Goal: Task Accomplishment & Management: Use online tool/utility

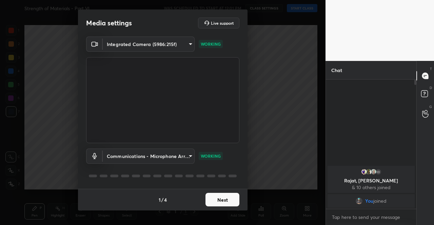
click at [232, 201] on button "Next" at bounding box center [222, 200] width 34 height 14
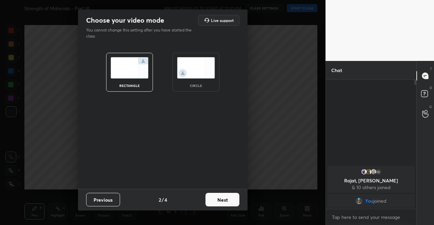
click at [236, 199] on button "Next" at bounding box center [222, 200] width 34 height 14
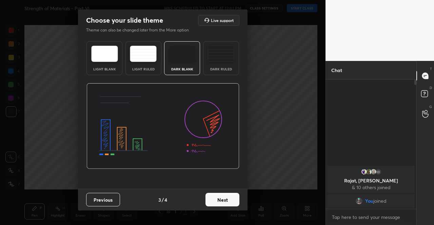
click at [236, 199] on button "Next" at bounding box center [222, 200] width 34 height 14
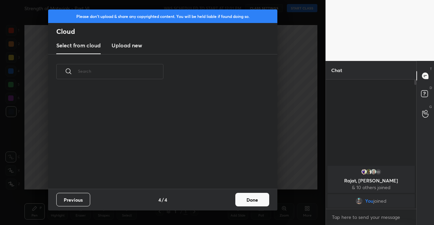
drag, startPoint x: 236, startPoint y: 199, endPoint x: 245, endPoint y: 196, distance: 8.6
click at [237, 199] on button "Done" at bounding box center [252, 200] width 34 height 14
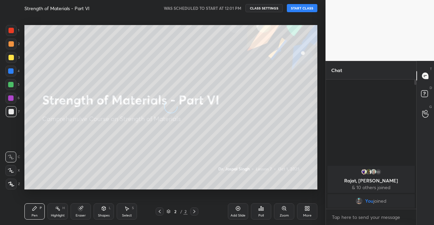
click at [304, 7] on button "START CLASS" at bounding box center [302, 8] width 30 height 8
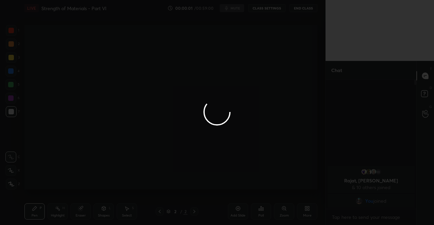
click at [232, 10] on div at bounding box center [217, 112] width 434 height 225
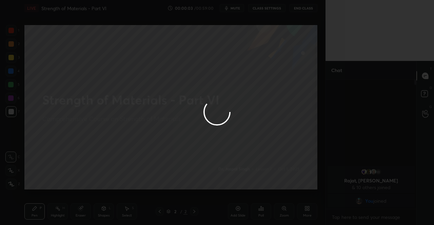
click at [232, 10] on div at bounding box center [217, 112] width 434 height 225
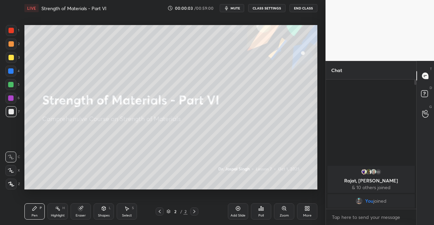
click at [233, 9] on span "mute" at bounding box center [234, 8] width 9 height 5
click at [308, 210] on icon at bounding box center [308, 210] width 2 height 2
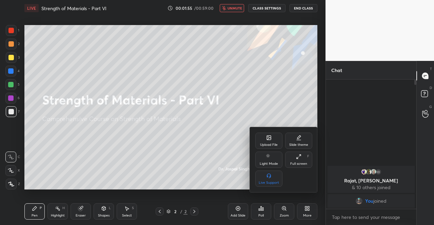
click at [273, 140] on div "Upload File" at bounding box center [268, 141] width 27 height 16
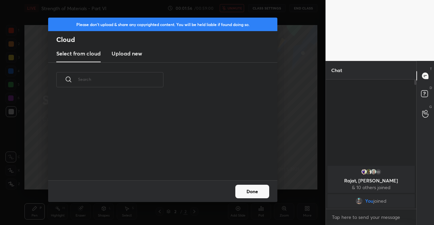
scroll to position [83, 217]
click at [122, 52] on h3 "Upload new" at bounding box center [126, 53] width 30 height 8
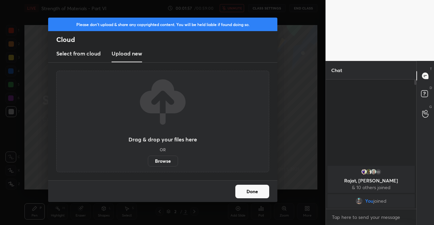
click at [161, 160] on label "Browse" at bounding box center [163, 161] width 30 height 11
click at [148, 160] on input "Browse" at bounding box center [148, 161] width 0 height 11
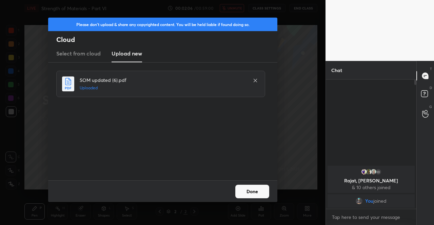
click at [247, 191] on button "Done" at bounding box center [252, 192] width 34 height 14
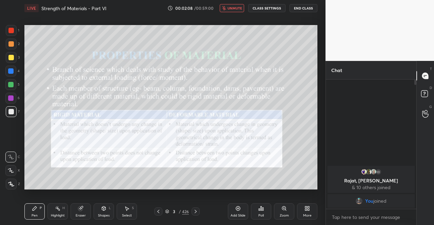
drag, startPoint x: 159, startPoint y: 212, endPoint x: 156, endPoint y: 206, distance: 6.1
click at [159, 212] on icon at bounding box center [157, 211] width 5 height 5
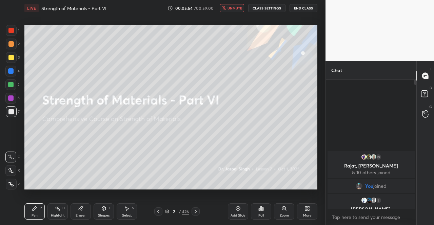
click at [12, 57] on div at bounding box center [10, 57] width 5 height 5
click at [12, 59] on div at bounding box center [10, 57] width 5 height 5
click at [16, 58] on div at bounding box center [11, 57] width 11 height 11
click at [11, 185] on icon at bounding box center [10, 184] width 5 height 4
click at [9, 183] on icon at bounding box center [11, 184] width 6 height 5
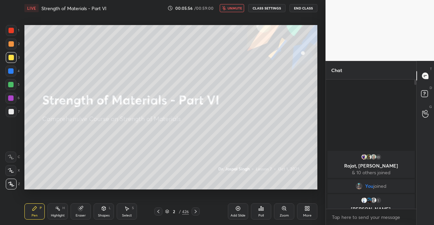
click at [11, 184] on icon at bounding box center [10, 184] width 5 height 4
click at [237, 6] on span "unmute" at bounding box center [234, 8] width 15 height 5
click at [10, 60] on div at bounding box center [10, 57] width 5 height 5
click at [170, 211] on div "2 / 426" at bounding box center [177, 212] width 24 height 6
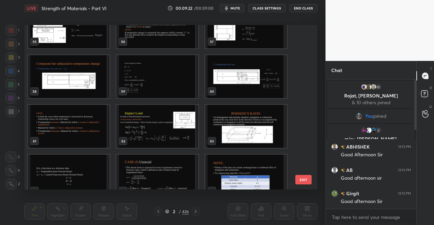
scroll to position [948, 0]
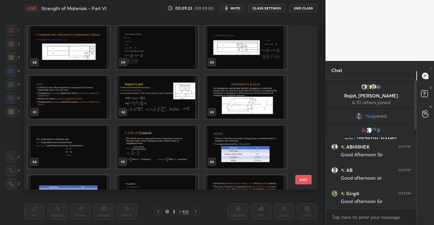
click at [144, 95] on img "grid" at bounding box center [157, 97] width 82 height 43
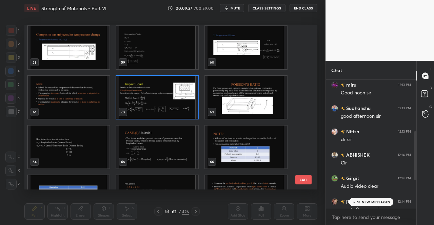
scroll to position [210, 0]
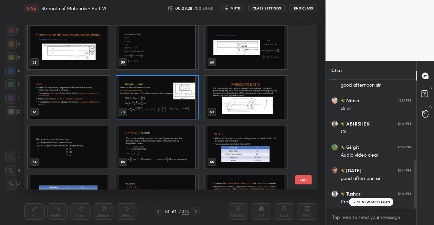
click at [373, 201] on p "18 NEW MESSAGES" at bounding box center [373, 202] width 33 height 4
click at [164, 104] on img "grid" at bounding box center [157, 97] width 82 height 43
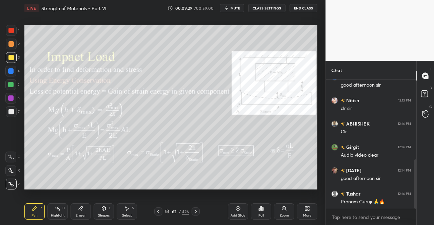
click at [164, 104] on img "grid" at bounding box center [157, 97] width 82 height 43
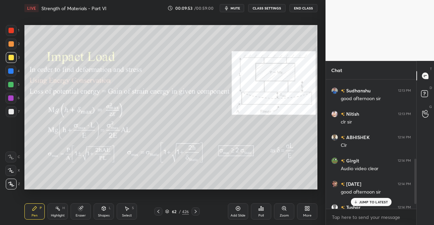
scroll to position [226, 0]
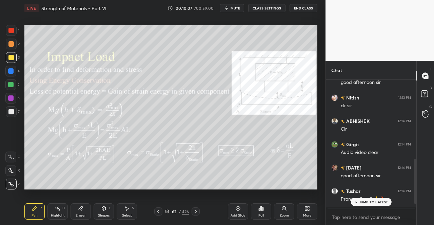
click at [380, 203] on p "JUMP TO LATEST" at bounding box center [373, 202] width 29 height 4
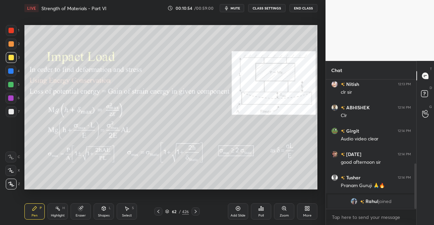
click at [35, 216] on div "Pen" at bounding box center [35, 215] width 6 height 3
click at [37, 206] on div "Pen P" at bounding box center [34, 212] width 20 height 16
click at [84, 213] on div "Eraser" at bounding box center [80, 212] width 20 height 16
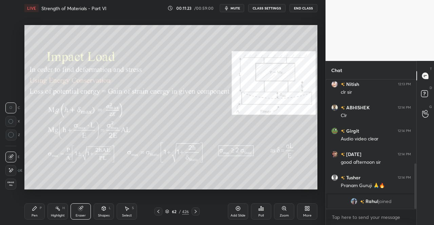
click at [39, 210] on div "Pen P" at bounding box center [34, 212] width 20 height 16
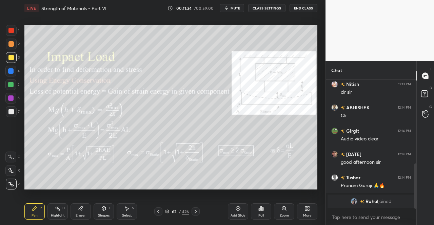
click at [37, 196] on div "Setting up your live class Poll for secs No correct answer Start poll" at bounding box center [171, 107] width 298 height 182
click at [79, 214] on div "Eraser" at bounding box center [81, 215] width 10 height 3
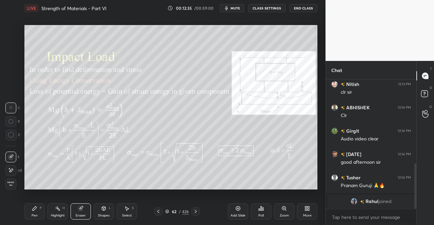
click at [79, 205] on div "Eraser" at bounding box center [80, 212] width 20 height 16
click at [29, 207] on div "Pen P" at bounding box center [34, 212] width 20 height 16
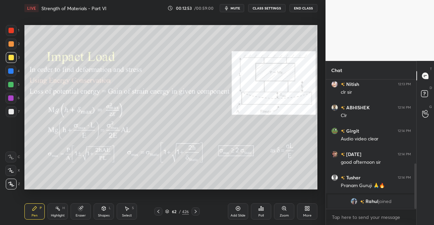
click at [38, 212] on div "Pen P" at bounding box center [34, 212] width 20 height 16
click at [82, 215] on div "Eraser" at bounding box center [81, 215] width 10 height 3
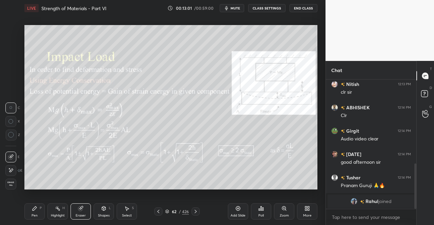
click at [38, 213] on div "Pen P" at bounding box center [34, 212] width 20 height 16
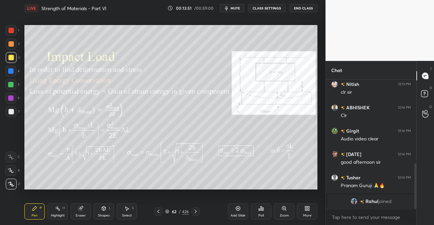
click at [35, 213] on div "Pen P" at bounding box center [34, 212] width 20 height 16
click at [37, 216] on div "Pen" at bounding box center [35, 215] width 6 height 3
click at [80, 206] on icon at bounding box center [80, 208] width 5 height 5
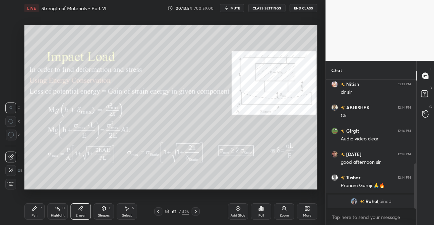
click at [36, 206] on icon at bounding box center [34, 208] width 5 height 5
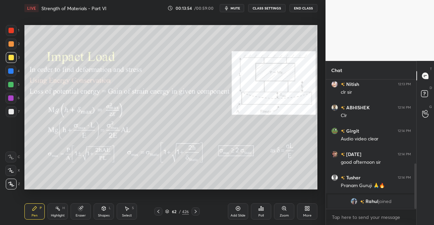
click at [44, 198] on div "Pen P Highlight H Eraser Shapes L Select S 62 / 426 Add Slide Poll Zoom More" at bounding box center [170, 211] width 293 height 27
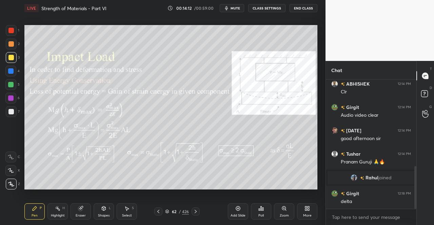
scroll to position [287, 0]
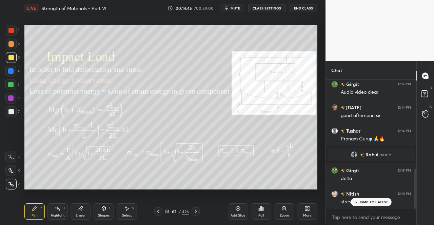
click at [194, 212] on icon at bounding box center [195, 211] width 5 height 5
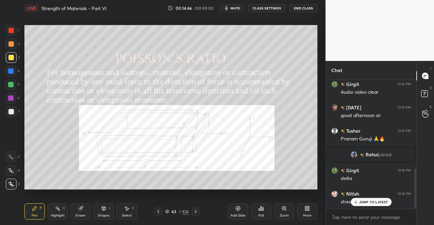
click at [158, 211] on icon at bounding box center [157, 211] width 5 height 5
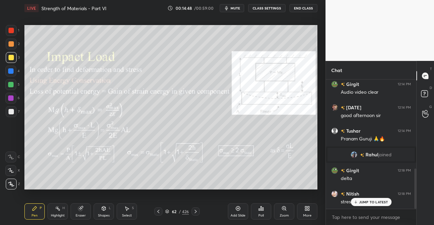
click at [39, 214] on div "Pen P" at bounding box center [34, 212] width 20 height 16
click at [237, 9] on span "mute" at bounding box center [234, 8] width 9 height 5
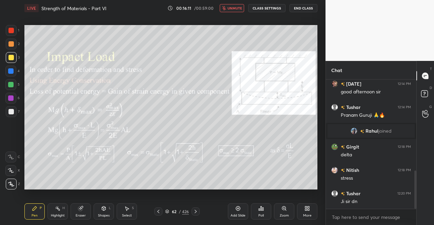
scroll to position [333, 0]
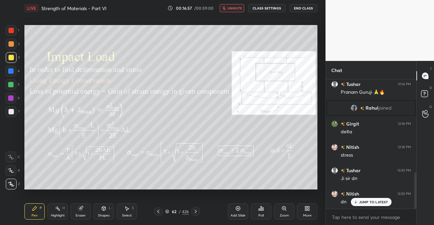
click at [234, 8] on span "unmute" at bounding box center [234, 8] width 15 height 5
click at [37, 217] on div "Pen" at bounding box center [35, 215] width 6 height 3
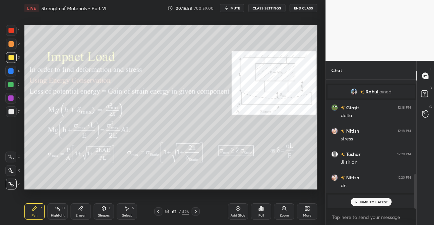
click at [34, 216] on div "Pen" at bounding box center [35, 215] width 6 height 3
click at [375, 203] on p "JUMP TO LATEST" at bounding box center [373, 202] width 29 height 4
click at [196, 212] on icon at bounding box center [195, 211] width 2 height 3
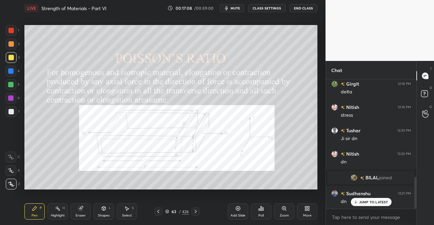
scroll to position [396, 0]
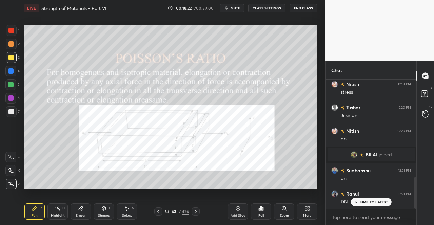
click at [37, 211] on icon at bounding box center [34, 208] width 5 height 5
click at [9, 31] on div at bounding box center [10, 30] width 5 height 5
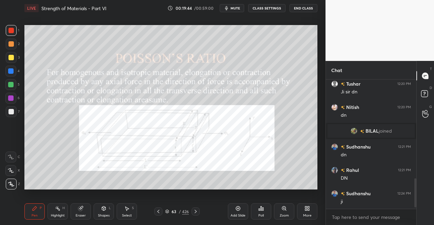
scroll to position [443, 0]
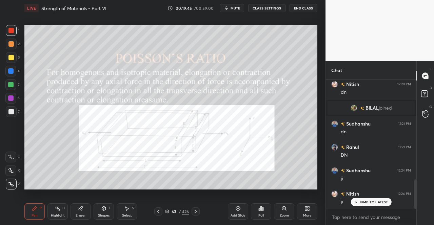
click at [195, 214] on icon at bounding box center [195, 211] width 5 height 5
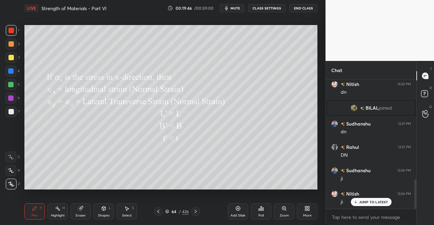
click at [195, 210] on icon at bounding box center [195, 211] width 5 height 5
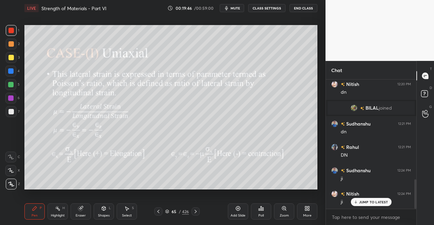
click at [35, 211] on icon at bounding box center [34, 208] width 5 height 5
click at [28, 208] on div "Pen P" at bounding box center [34, 212] width 20 height 16
click at [8, 31] on div at bounding box center [10, 30] width 5 height 5
click at [12, 32] on div at bounding box center [10, 30] width 5 height 5
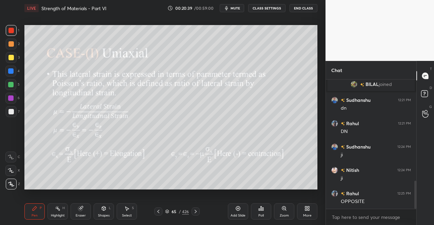
scroll to position [483, 0]
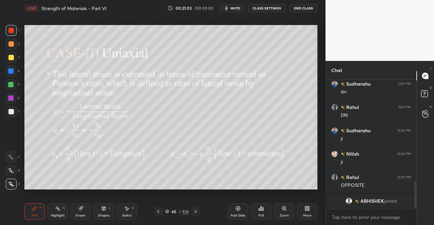
click at [37, 212] on div "Pen P" at bounding box center [34, 212] width 20 height 16
click at [32, 208] on icon at bounding box center [34, 208] width 5 height 5
click at [8, 58] on div at bounding box center [11, 57] width 11 height 11
click at [12, 64] on div "3" at bounding box center [13, 59] width 14 height 14
click at [194, 209] on div at bounding box center [195, 212] width 8 height 8
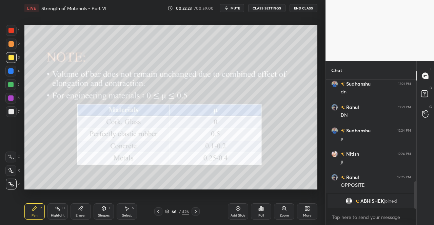
click at [16, 212] on div "1 2 3 4 5 6 7 C X Z C X Z E E Erase all H H LIVE Strength of Materials - Part V…" at bounding box center [160, 112] width 320 height 225
click at [28, 212] on div "Pen P" at bounding box center [34, 212] width 20 height 16
click at [31, 200] on div "Pen P Highlight H Eraser Shapes L Select S 66 / 426 Add Slide Poll Zoom More" at bounding box center [170, 211] width 293 height 27
click at [16, 29] on div at bounding box center [11, 30] width 11 height 11
click at [196, 211] on icon at bounding box center [195, 211] width 5 height 5
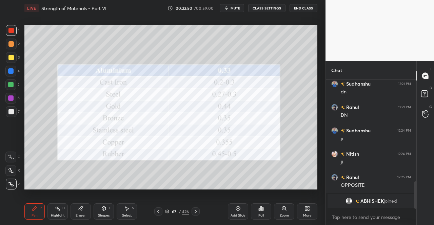
click at [159, 212] on icon at bounding box center [157, 211] width 5 height 5
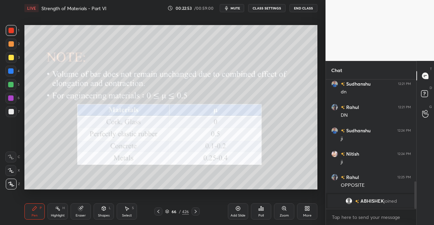
click at [195, 208] on div at bounding box center [195, 212] width 8 height 8
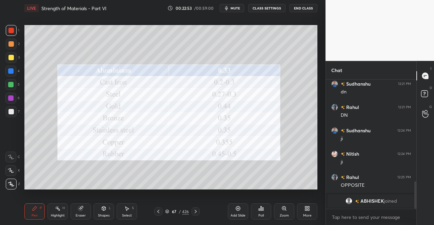
click at [194, 209] on icon at bounding box center [195, 211] width 5 height 5
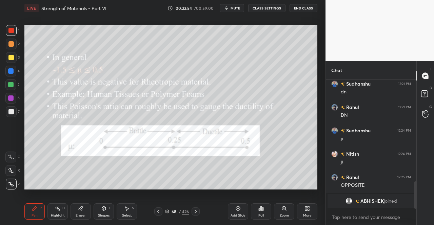
click at [35, 216] on div "Pen" at bounding box center [35, 215] width 6 height 3
click at [39, 215] on div "Pen P" at bounding box center [34, 212] width 20 height 16
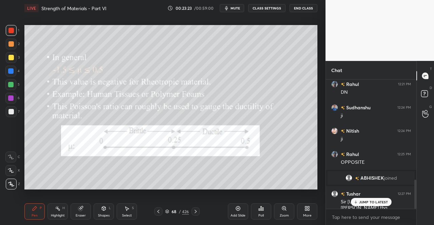
scroll to position [469, 0]
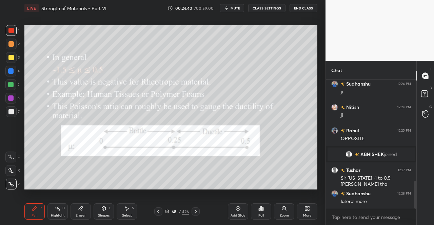
click at [158, 214] on icon at bounding box center [157, 211] width 5 height 5
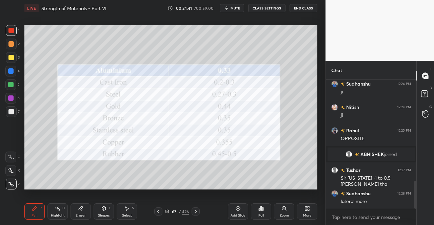
click at [159, 213] on icon at bounding box center [157, 211] width 5 height 5
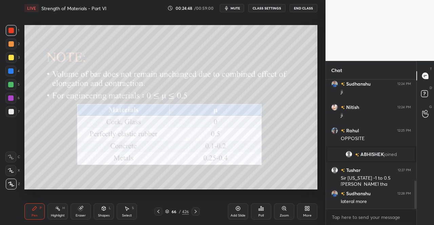
click at [192, 209] on div at bounding box center [195, 212] width 8 height 8
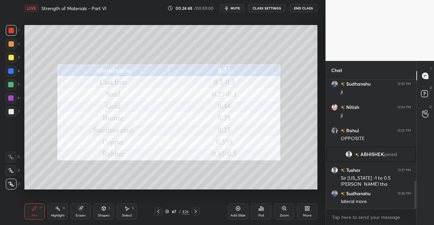
click at [194, 210] on icon at bounding box center [195, 211] width 5 height 5
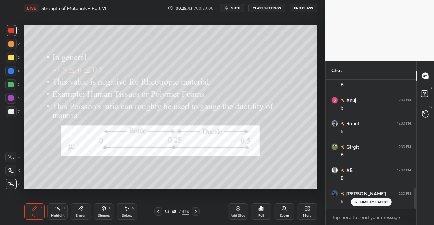
scroll to position [679, 0]
click at [194, 211] on icon at bounding box center [195, 211] width 5 height 5
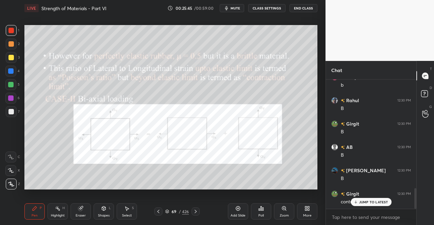
click at [44, 214] on div "Pen P" at bounding box center [34, 212] width 20 height 16
click at [26, 218] on div "Pen P" at bounding box center [34, 212] width 20 height 16
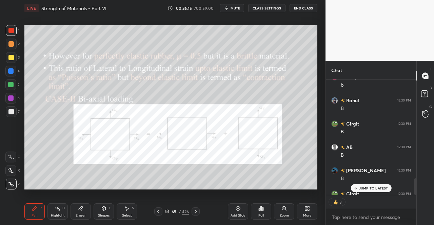
scroll to position [113, 88]
click at [374, 191] on div "JUMP TO LATEST" at bounding box center [370, 188] width 41 height 8
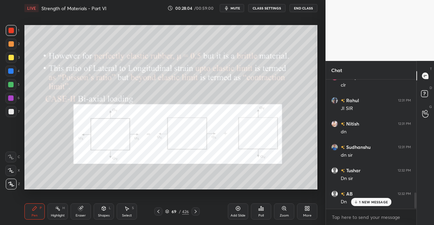
scroll to position [929, 0]
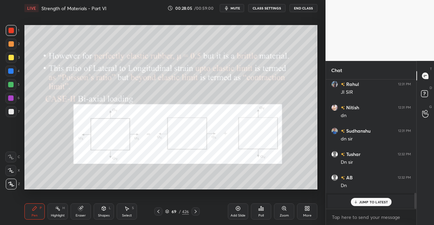
click at [371, 199] on div "JUMP TO LATEST" at bounding box center [370, 202] width 41 height 8
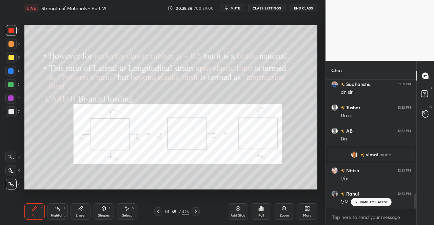
click at [389, 205] on div "JUMP TO LATEST" at bounding box center [370, 202] width 41 height 8
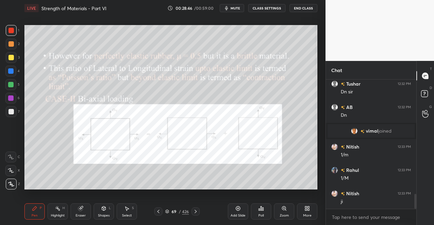
click at [36, 214] on div "Pen" at bounding box center [35, 215] width 6 height 3
click at [36, 212] on div "Pen P" at bounding box center [34, 212] width 20 height 16
click at [108, 212] on div "Shapes L" at bounding box center [103, 212] width 20 height 16
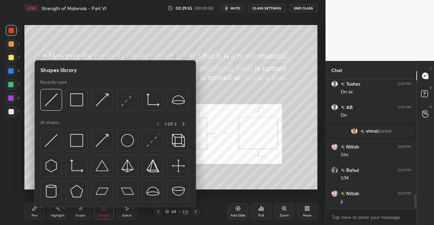
click at [80, 215] on div "Eraser" at bounding box center [81, 215] width 10 height 3
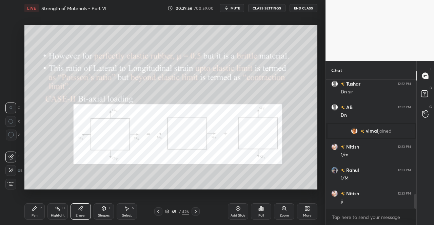
click at [11, 170] on icon at bounding box center [10, 171] width 5 height 6
click at [126, 214] on div "Select" at bounding box center [127, 215] width 10 height 3
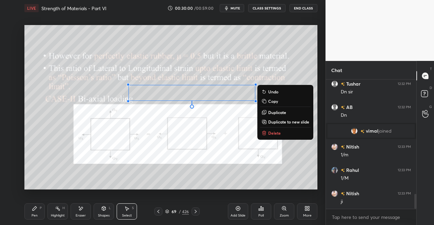
click at [82, 190] on div "0 ° Undo Copy Duplicate Duplicate to new slide Delete Setting up your live clas…" at bounding box center [171, 107] width 298 height 182
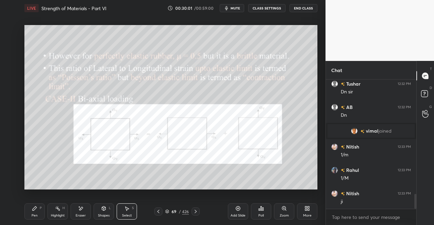
click at [83, 214] on div "Eraser" at bounding box center [81, 215] width 10 height 3
click at [7, 157] on div at bounding box center [10, 157] width 11 height 11
click at [41, 212] on div "Pen P" at bounding box center [34, 212] width 20 height 16
click at [36, 214] on div "Pen" at bounding box center [35, 215] width 6 height 3
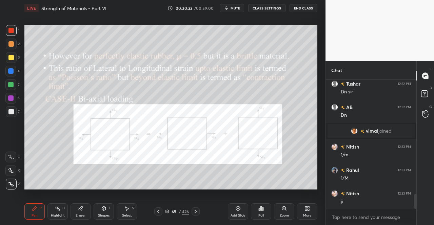
click at [128, 214] on div "Select" at bounding box center [127, 215] width 10 height 3
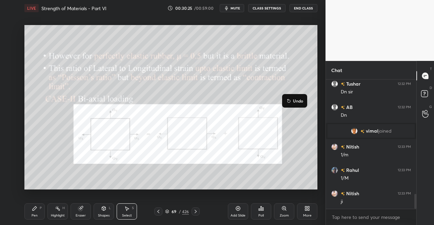
click at [285, 139] on div "0 ° Undo Copy Duplicate Duplicate to new slide Delete" at bounding box center [170, 107] width 293 height 165
click at [297, 148] on div "0 ° Undo Copy Duplicate Duplicate to new slide Delete" at bounding box center [170, 107] width 293 height 165
click at [35, 217] on div "Pen" at bounding box center [35, 215] width 6 height 3
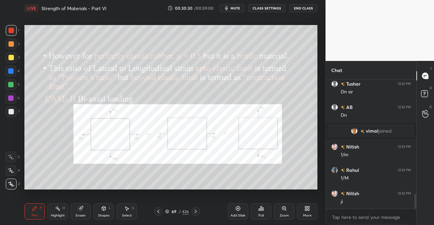
click at [37, 212] on div "Pen P" at bounding box center [34, 212] width 20 height 16
click at [195, 212] on icon at bounding box center [195, 211] width 5 height 5
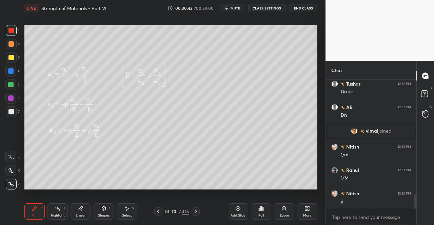
click at [191, 211] on div at bounding box center [195, 212] width 8 height 8
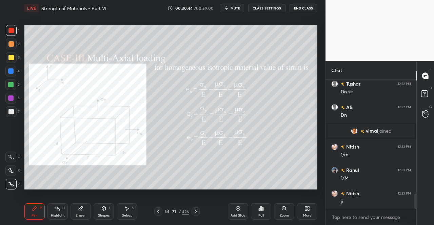
click at [28, 217] on div "Pen P" at bounding box center [34, 212] width 20 height 16
click at [34, 212] on div "Pen P" at bounding box center [34, 212] width 20 height 16
click at [34, 219] on div "Pen P" at bounding box center [34, 212] width 20 height 16
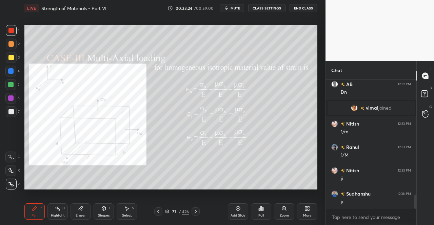
scroll to position [1046, 0]
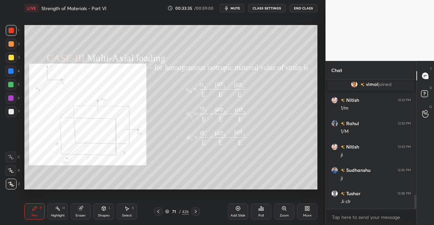
click at [239, 7] on span "mute" at bounding box center [234, 8] width 9 height 5
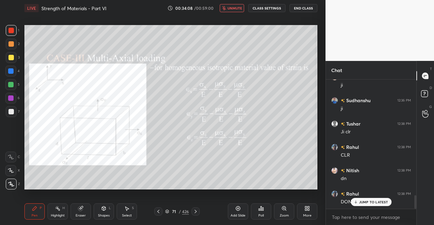
click at [234, 8] on span "unmute" at bounding box center [234, 8] width 15 height 5
click at [360, 202] on p "JUMP TO LATEST" at bounding box center [373, 202] width 29 height 4
click at [197, 212] on icon at bounding box center [195, 211] width 5 height 5
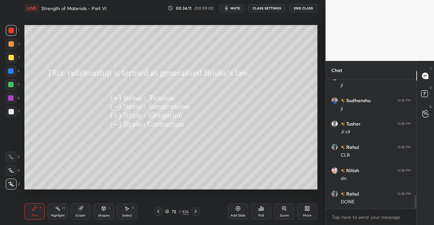
click at [198, 210] on div at bounding box center [195, 212] width 8 height 8
click at [197, 212] on icon at bounding box center [195, 211] width 5 height 5
click at [34, 209] on icon at bounding box center [35, 209] width 4 height 4
click at [33, 211] on icon at bounding box center [35, 209] width 4 height 4
click at [8, 33] on div at bounding box center [11, 30] width 11 height 11
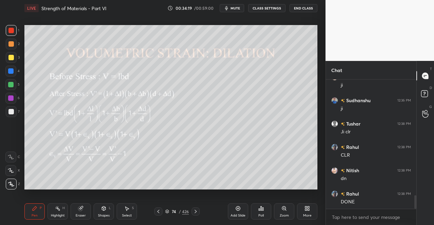
click at [10, 35] on div at bounding box center [11, 30] width 11 height 11
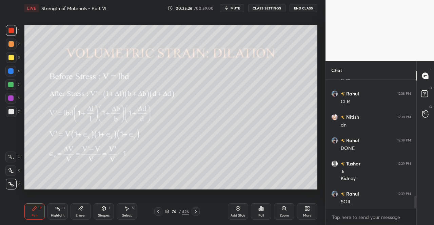
scroll to position [1193, 0]
click at [129, 212] on div "Select S" at bounding box center [127, 212] width 20 height 16
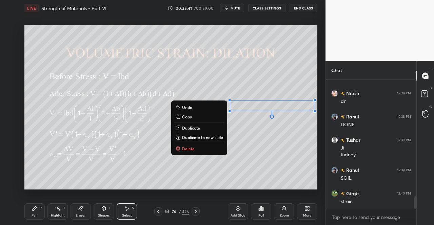
click at [207, 128] on button "Duplicate" at bounding box center [199, 128] width 50 height 8
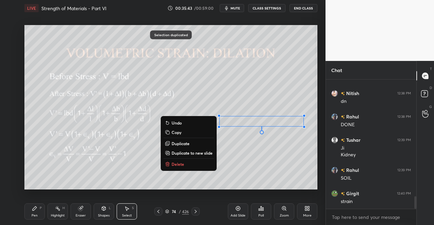
click at [43, 213] on div "Pen P" at bounding box center [34, 212] width 20 height 16
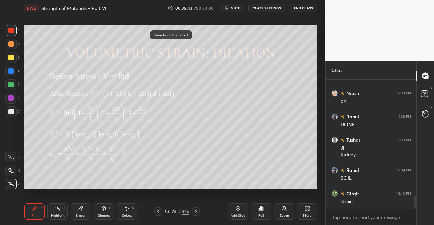
click at [42, 213] on div "Pen P" at bounding box center [34, 212] width 20 height 16
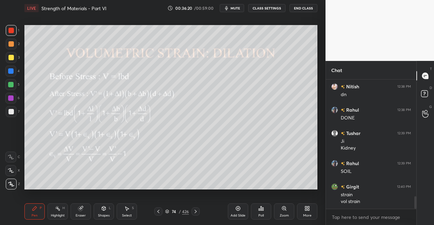
click at [10, 56] on div at bounding box center [10, 57] width 5 height 5
click at [11, 61] on div at bounding box center [11, 57] width 11 height 11
click at [9, 34] on div at bounding box center [11, 30] width 11 height 11
click at [13, 37] on div "1" at bounding box center [13, 32] width 14 height 14
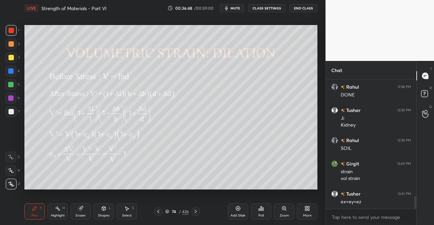
click at [159, 213] on icon at bounding box center [157, 211] width 5 height 5
click at [155, 215] on div at bounding box center [158, 212] width 8 height 8
click at [156, 212] on icon at bounding box center [157, 211] width 5 height 5
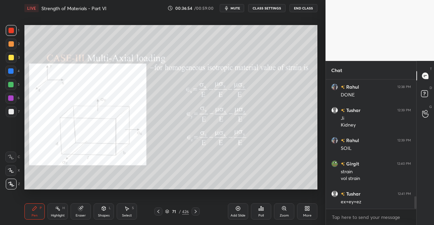
click at [196, 214] on icon at bounding box center [195, 211] width 5 height 5
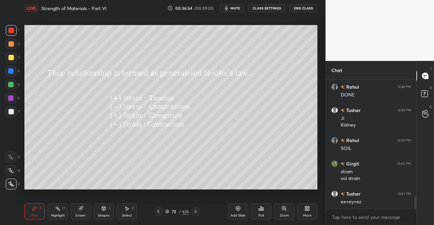
click at [197, 211] on icon at bounding box center [195, 211] width 5 height 5
click at [196, 212] on icon at bounding box center [195, 211] width 5 height 5
click at [195, 212] on icon at bounding box center [195, 211] width 5 height 5
click at [194, 215] on div at bounding box center [195, 212] width 8 height 8
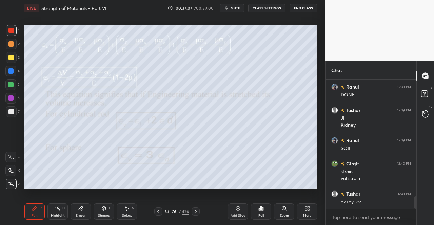
click at [38, 213] on div "Pen P" at bounding box center [34, 212] width 20 height 16
click at [37, 207] on icon at bounding box center [34, 208] width 5 height 5
click at [13, 34] on div at bounding box center [11, 30] width 11 height 11
click at [21, 38] on div "1 2 3 4 5 6 7 C X Z C X Z E E Erase all H H" at bounding box center [11, 107] width 22 height 165
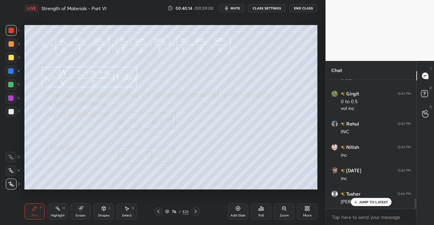
scroll to position [1487, 0]
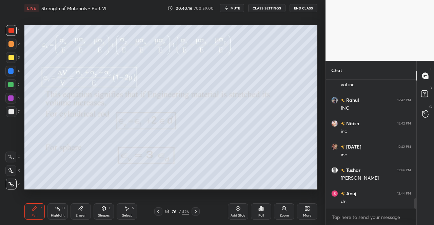
click at [199, 211] on div at bounding box center [195, 212] width 8 height 8
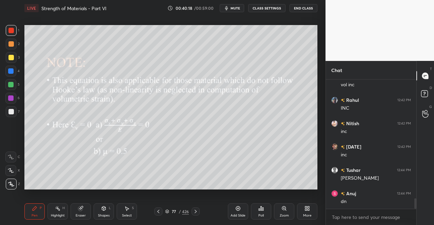
click at [32, 210] on div "Pen P" at bounding box center [34, 212] width 20 height 16
click at [155, 215] on div at bounding box center [158, 212] width 8 height 8
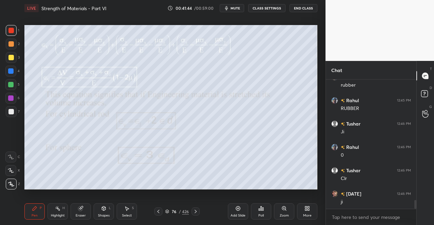
scroll to position [1767, 0]
click at [198, 211] on div at bounding box center [195, 212] width 8 height 8
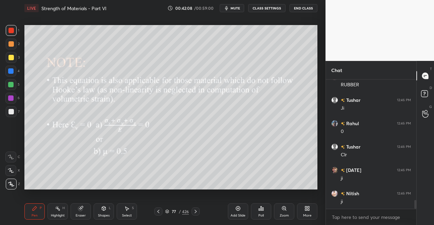
click at [235, 8] on span "mute" at bounding box center [234, 8] width 9 height 5
click at [38, 216] on div "Pen P" at bounding box center [34, 212] width 20 height 16
click at [9, 34] on div at bounding box center [11, 30] width 11 height 11
click at [7, 34] on div at bounding box center [11, 30] width 11 height 11
click at [11, 35] on div at bounding box center [11, 30] width 11 height 11
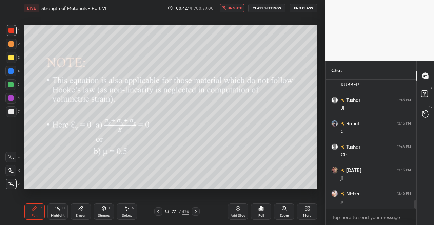
click at [32, 212] on div "Pen P" at bounding box center [34, 212] width 20 height 16
click at [33, 212] on div "Pen P" at bounding box center [34, 212] width 20 height 16
click at [9, 30] on div at bounding box center [10, 30] width 5 height 5
click at [13, 34] on div at bounding box center [11, 30] width 11 height 11
click at [36, 211] on icon at bounding box center [34, 208] width 5 height 5
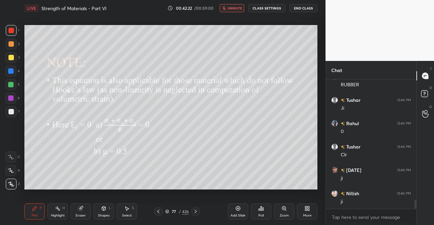
click at [34, 211] on icon at bounding box center [34, 208] width 5 height 5
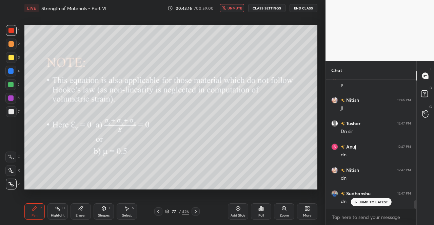
scroll to position [1884, 0]
click at [241, 11] on button "unmute" at bounding box center [231, 8] width 24 height 8
click at [367, 206] on div "JUMP TO LATEST" at bounding box center [370, 202] width 41 height 8
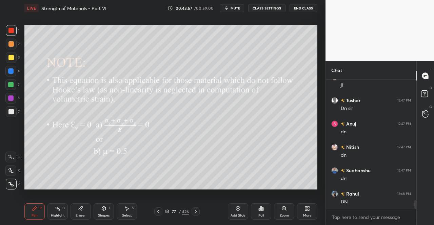
click at [195, 210] on icon at bounding box center [195, 211] width 2 height 3
click at [193, 212] on icon at bounding box center [195, 211] width 5 height 5
click at [33, 212] on div "Pen P" at bounding box center [34, 212] width 20 height 16
click at [34, 215] on div "Pen" at bounding box center [35, 215] width 6 height 3
click at [32, 215] on div "Pen" at bounding box center [35, 215] width 6 height 3
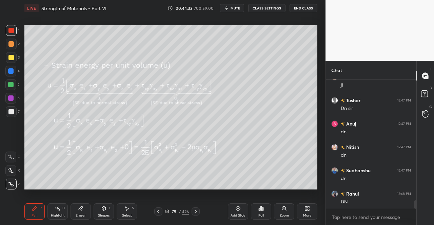
click at [156, 212] on icon at bounding box center [157, 211] width 5 height 5
click at [156, 211] on icon at bounding box center [157, 211] width 5 height 5
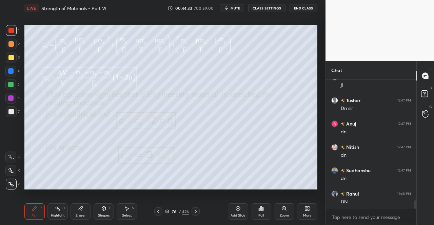
click at [156, 211] on icon at bounding box center [157, 211] width 5 height 5
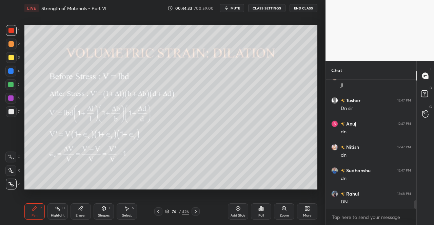
click at [157, 210] on icon at bounding box center [157, 211] width 5 height 5
click at [156, 210] on icon at bounding box center [157, 211] width 5 height 5
click at [157, 210] on icon at bounding box center [157, 211] width 5 height 5
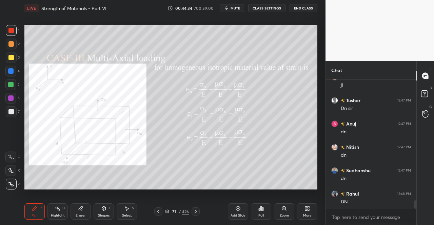
click at [158, 210] on icon at bounding box center [157, 211] width 5 height 5
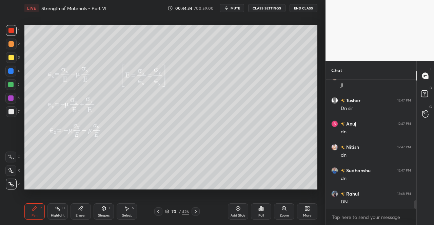
click at [158, 210] on icon at bounding box center [157, 211] width 5 height 5
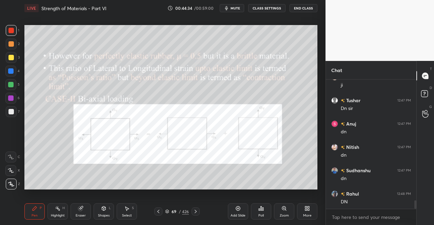
click at [158, 210] on icon at bounding box center [157, 211] width 5 height 5
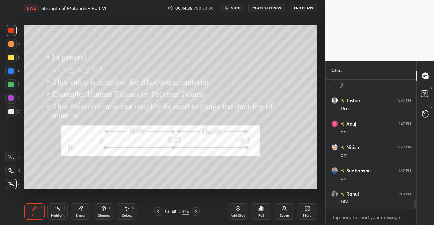
click at [158, 210] on icon at bounding box center [157, 211] width 5 height 5
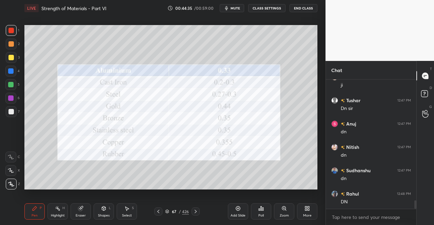
click at [159, 210] on icon at bounding box center [157, 211] width 5 height 5
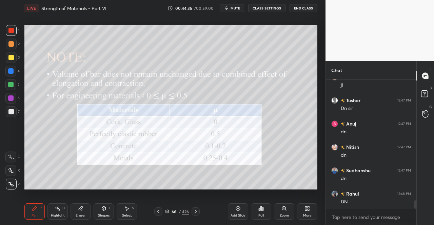
click at [158, 210] on icon at bounding box center [157, 211] width 5 height 5
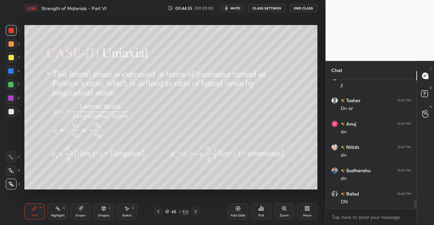
click at [159, 210] on icon at bounding box center [157, 211] width 5 height 5
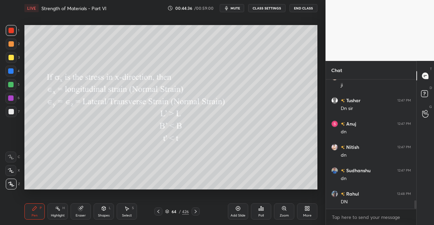
click at [158, 211] on icon at bounding box center [157, 211] width 5 height 5
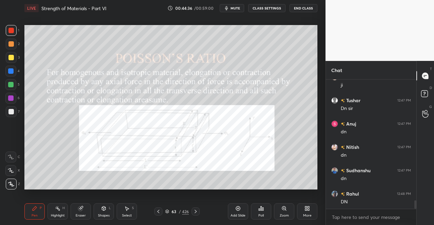
click at [158, 211] on icon at bounding box center [158, 211] width 2 height 3
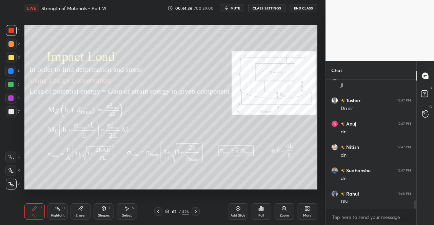
click at [159, 211] on icon at bounding box center [157, 211] width 5 height 5
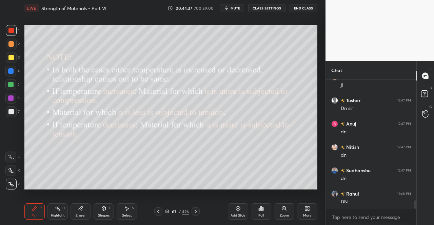
click at [193, 213] on icon at bounding box center [195, 211] width 5 height 5
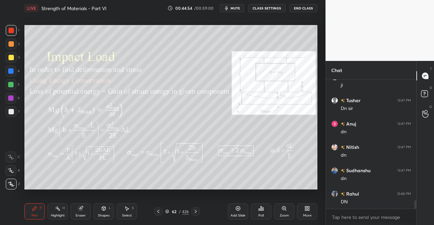
click at [196, 209] on icon at bounding box center [195, 211] width 5 height 5
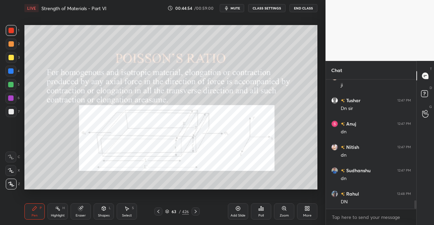
click at [194, 210] on icon at bounding box center [195, 211] width 5 height 5
click at [194, 210] on icon at bounding box center [195, 211] width 2 height 3
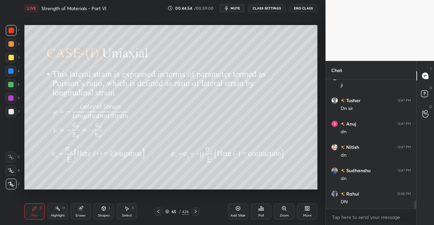
click at [195, 211] on icon at bounding box center [195, 211] width 2 height 3
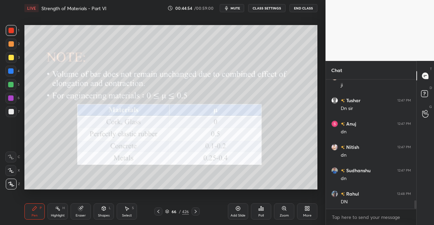
click at [196, 211] on icon at bounding box center [195, 211] width 5 height 5
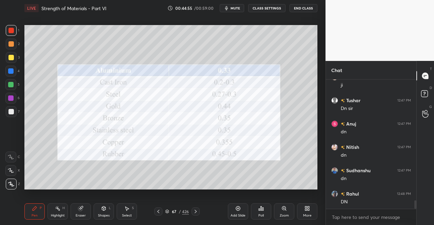
click at [196, 211] on icon at bounding box center [195, 211] width 5 height 5
click at [196, 210] on icon at bounding box center [195, 211] width 5 height 5
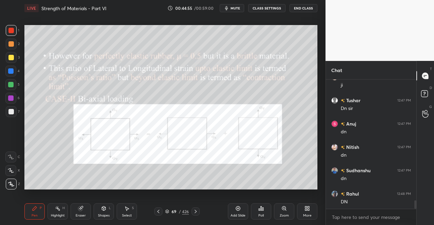
click at [196, 210] on icon at bounding box center [195, 211] width 5 height 5
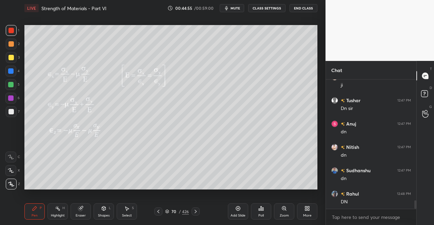
click at [195, 211] on icon at bounding box center [195, 211] width 5 height 5
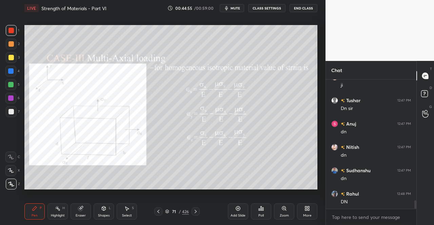
click at [195, 211] on icon at bounding box center [195, 211] width 2 height 3
click at [195, 210] on icon at bounding box center [195, 211] width 2 height 3
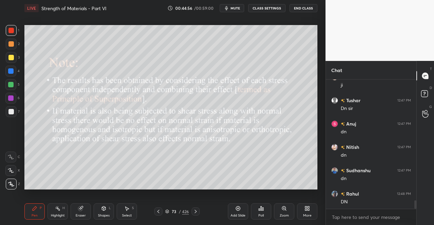
click at [195, 211] on icon at bounding box center [195, 211] width 2 height 3
click at [195, 211] on icon at bounding box center [195, 211] width 5 height 5
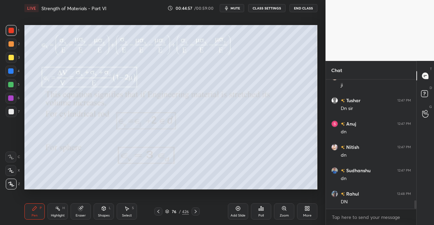
click at [195, 212] on icon at bounding box center [195, 211] width 5 height 5
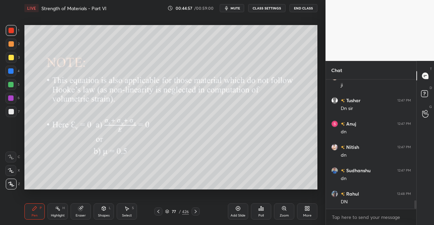
click at [195, 212] on icon at bounding box center [195, 211] width 5 height 5
click at [195, 213] on icon at bounding box center [195, 211] width 2 height 3
click at [195, 213] on icon at bounding box center [195, 211] width 5 height 5
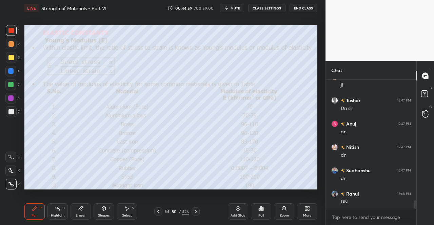
click at [157, 212] on icon at bounding box center [157, 211] width 5 height 5
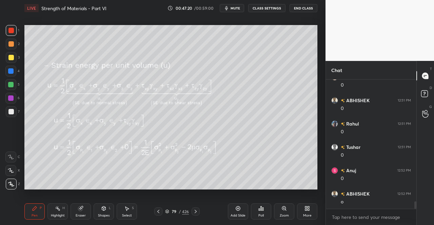
scroll to position [2141, 0]
click at [76, 212] on div "Eraser" at bounding box center [80, 212] width 20 height 16
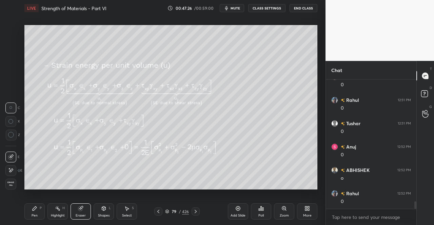
click at [12, 170] on icon at bounding box center [11, 170] width 4 height 3
click at [35, 207] on icon at bounding box center [35, 209] width 4 height 4
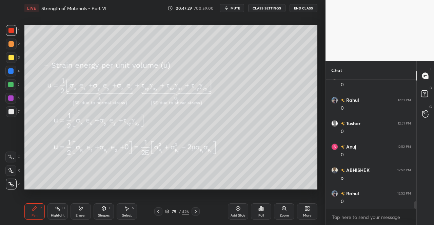
click at [37, 211] on icon at bounding box center [34, 208] width 5 height 5
click at [37, 211] on div "Pen P" at bounding box center [34, 212] width 20 height 16
click at [75, 215] on div "Eraser" at bounding box center [80, 212] width 20 height 16
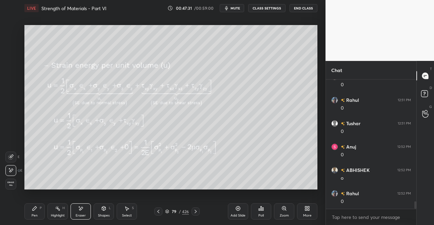
click at [90, 210] on div "Eraser" at bounding box center [80, 212] width 20 height 16
click at [29, 215] on div "Pen P" at bounding box center [34, 212] width 20 height 16
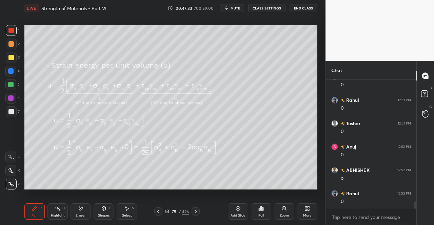
click at [39, 213] on div "Pen P" at bounding box center [34, 212] width 20 height 16
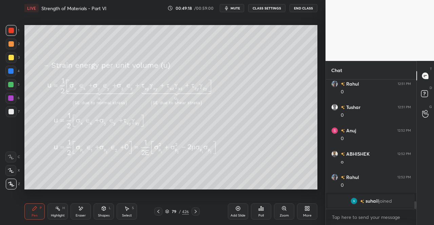
scroll to position [1713, 0]
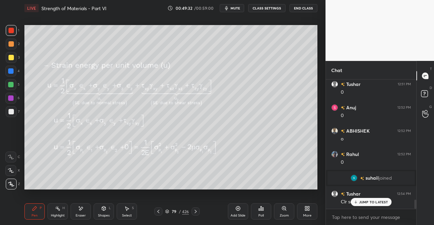
click at [377, 202] on p "JUMP TO LATEST" at bounding box center [373, 202] width 29 height 4
click at [195, 212] on icon at bounding box center [195, 211] width 5 height 5
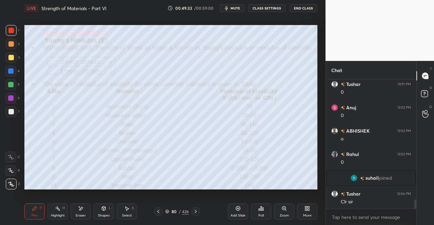
scroll to position [1736, 0]
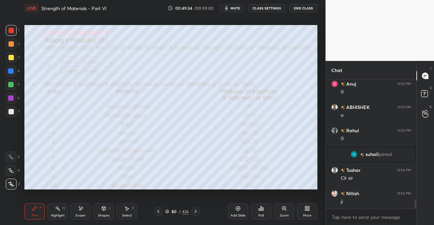
click at [30, 212] on div "Pen P" at bounding box center [34, 212] width 20 height 16
click at [33, 213] on div "Pen P" at bounding box center [34, 212] width 20 height 16
click at [11, 116] on div at bounding box center [11, 111] width 11 height 11
click at [30, 210] on div "Pen P" at bounding box center [34, 212] width 20 height 16
click at [26, 208] on div "Pen P" at bounding box center [34, 212] width 20 height 16
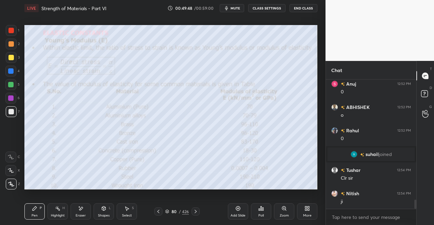
click at [7, 29] on div at bounding box center [11, 30] width 11 height 11
click at [7, 32] on div at bounding box center [11, 30] width 11 height 11
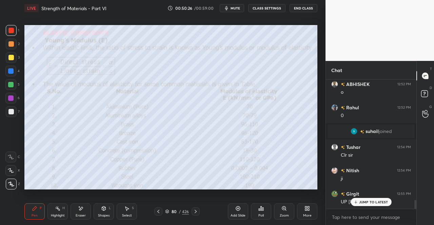
click at [378, 200] on div "JUMP TO LATEST" at bounding box center [370, 202] width 41 height 8
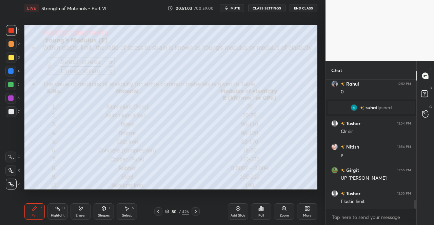
scroll to position [1806, 0]
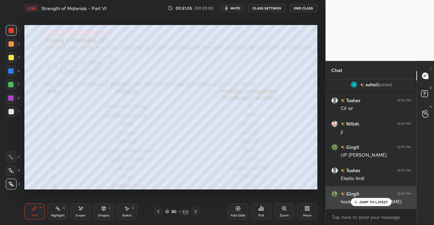
click at [364, 201] on p "JUMP TO LATEST" at bounding box center [373, 202] width 29 height 4
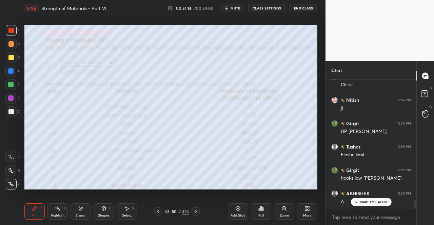
scroll to position [1853, 0]
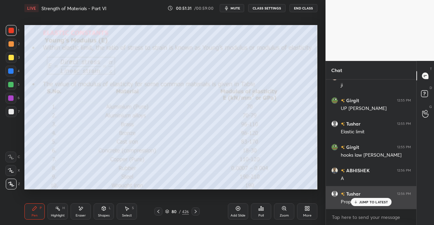
click at [364, 202] on p "JUMP TO LATEST" at bounding box center [373, 202] width 29 height 4
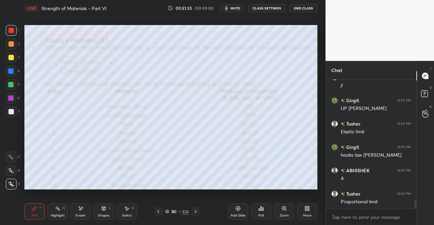
click at [196, 211] on icon at bounding box center [195, 211] width 5 height 5
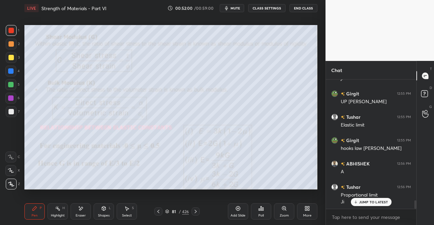
scroll to position [1883, 0]
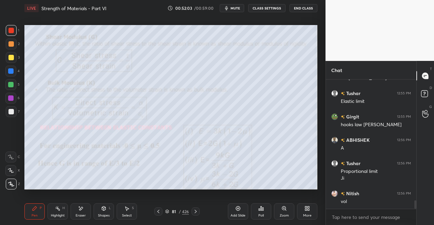
click at [158, 215] on div at bounding box center [158, 212] width 8 height 8
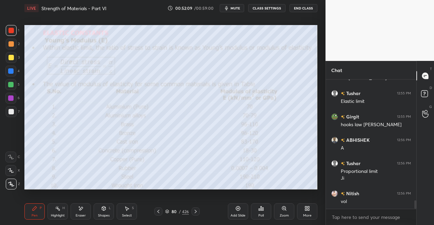
click at [196, 210] on icon at bounding box center [195, 211] width 5 height 5
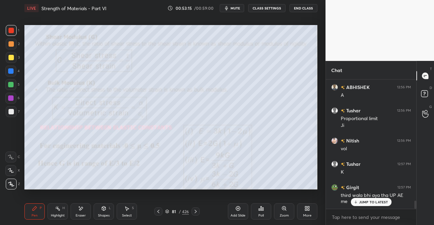
scroll to position [1959, 0]
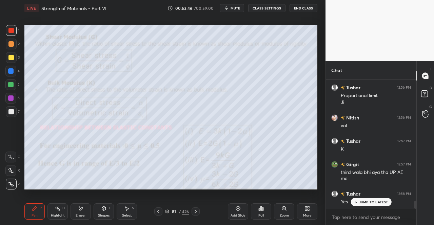
click at [361, 200] on div "JUMP TO LATEST" at bounding box center [370, 202] width 41 height 8
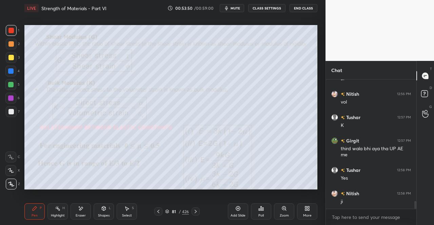
scroll to position [2006, 0]
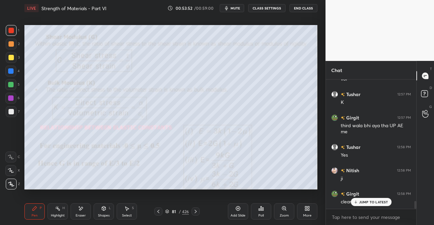
click at [197, 212] on icon at bounding box center [195, 211] width 5 height 5
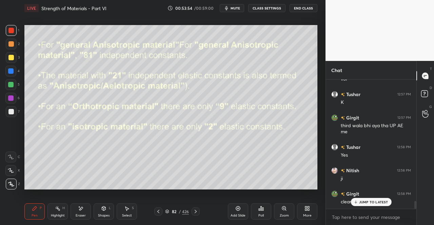
click at [194, 212] on icon at bounding box center [195, 211] width 5 height 5
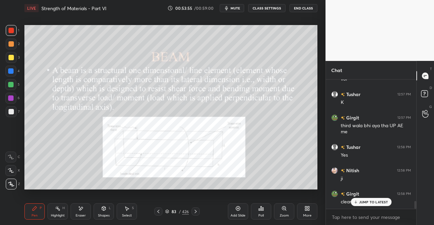
click at [159, 212] on icon at bounding box center [157, 211] width 5 height 5
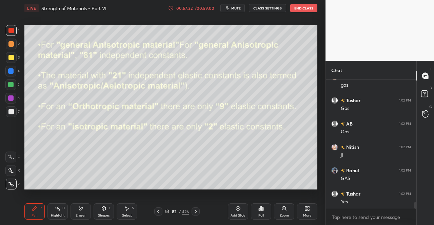
scroll to position [2323, 0]
click at [125, 213] on div "Select S" at bounding box center [127, 212] width 20 height 16
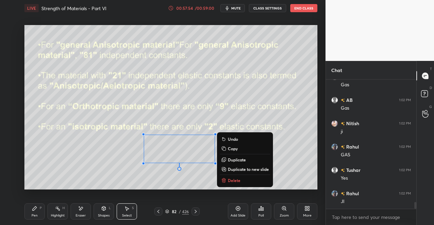
click at [226, 177] on button "Delete" at bounding box center [244, 180] width 50 height 8
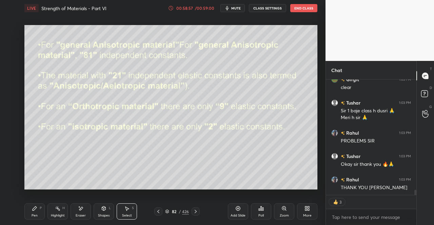
scroll to position [2531, 0]
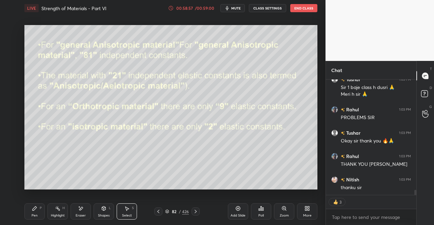
click at [303, 5] on button "End Class" at bounding box center [303, 8] width 27 height 8
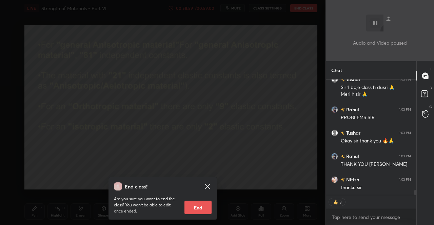
scroll to position [2554, 0]
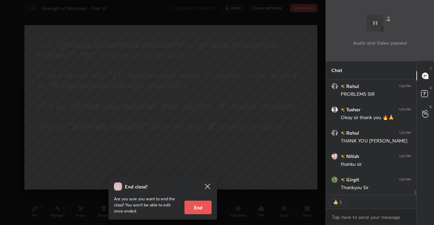
click at [197, 204] on button "End" at bounding box center [197, 208] width 27 height 14
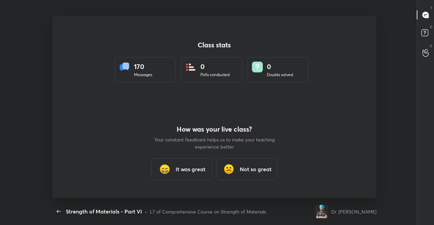
scroll to position [0, 0]
type textarea "x"
